Goal: Book appointment/travel/reservation

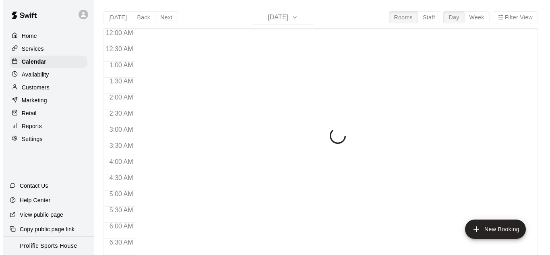
scroll to position [425, 0]
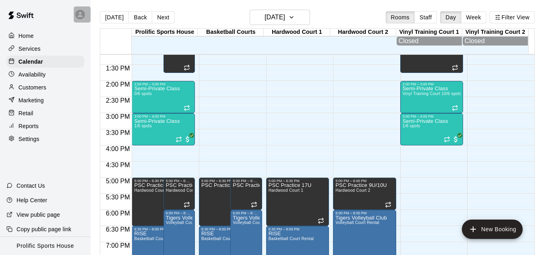
click at [79, 19] on div at bounding box center [82, 14] width 17 height 16
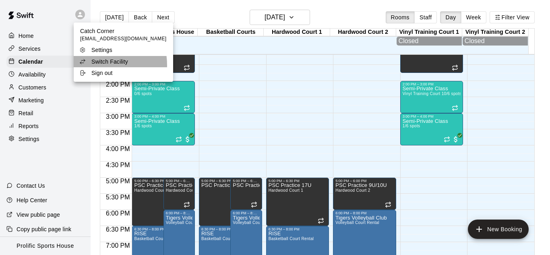
click at [89, 66] on li "Switch Facility" at bounding box center [123, 61] width 99 height 11
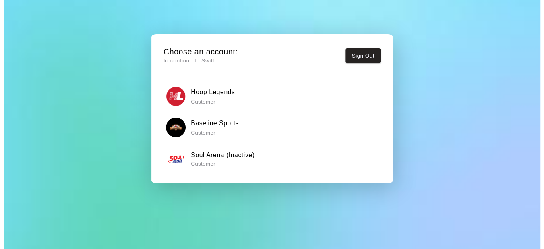
scroll to position [62, 0]
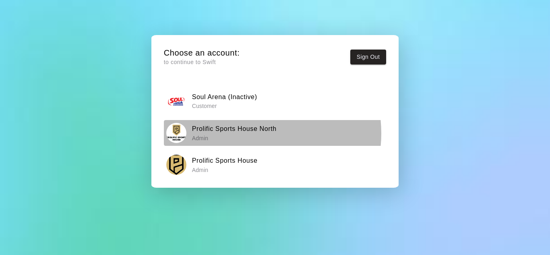
click at [250, 133] on h6 "Prolific Sports House North" at bounding box center [234, 129] width 85 height 10
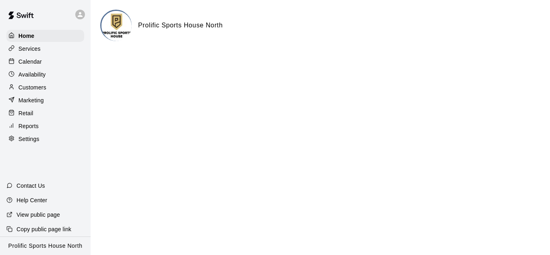
click at [70, 63] on div "Calendar" at bounding box center [45, 62] width 78 height 12
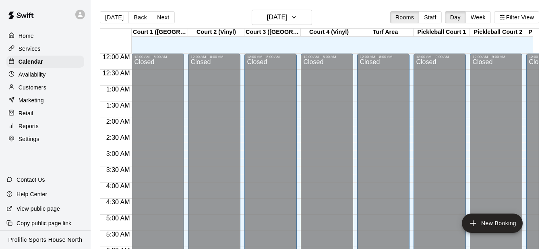
scroll to position [425, 0]
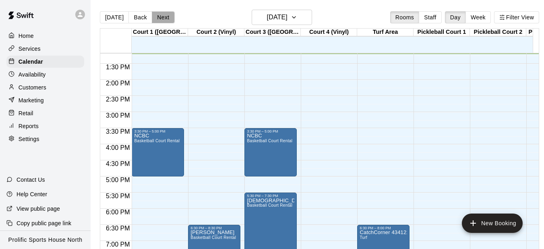
click at [155, 17] on button "Next" at bounding box center [163, 17] width 23 height 12
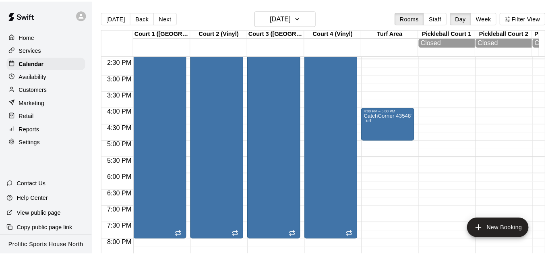
scroll to position [505, 0]
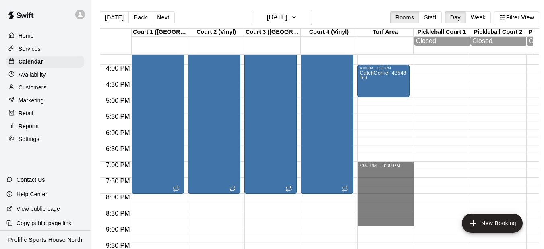
drag, startPoint x: 384, startPoint y: 166, endPoint x: 384, endPoint y: 224, distance: 57.6
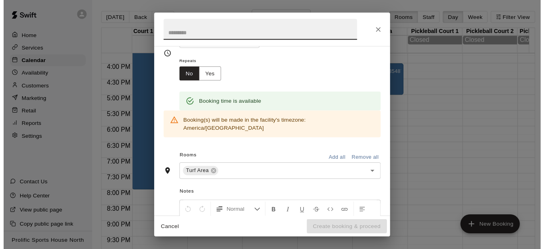
scroll to position [0, 0]
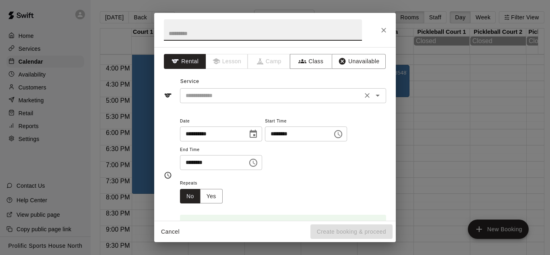
click at [246, 94] on input "text" at bounding box center [271, 96] width 178 height 10
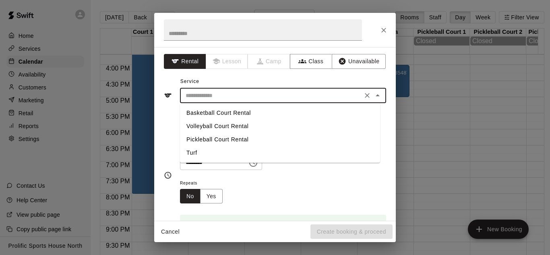
click at [213, 152] on li "Turf" at bounding box center [280, 152] width 200 height 13
type input "****"
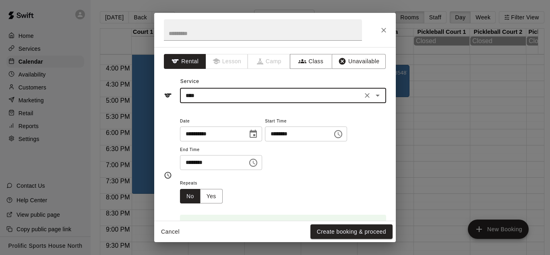
click at [212, 41] on h2 at bounding box center [262, 30] width 217 height 34
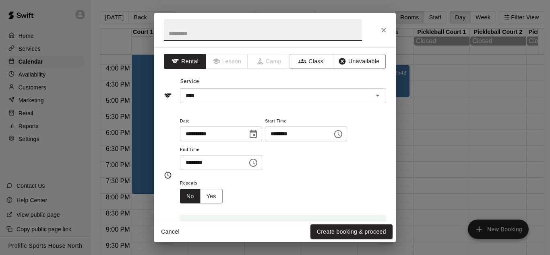
click at [212, 31] on input "text" at bounding box center [263, 29] width 198 height 21
paste input "**********"
type input "**********"
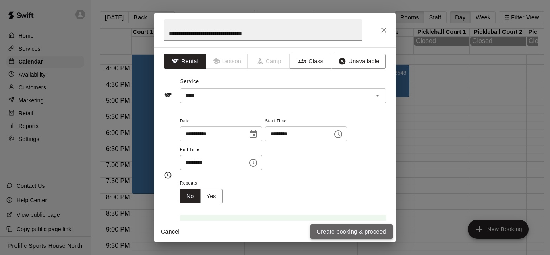
click at [329, 232] on button "Create booking & proceed" at bounding box center [351, 231] width 82 height 15
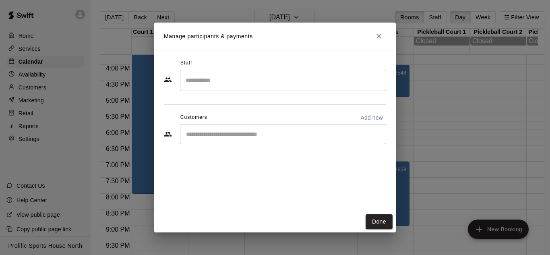
click at [386, 226] on button "Done" at bounding box center [379, 221] width 27 height 15
